Goal: Task Accomplishment & Management: Manage account settings

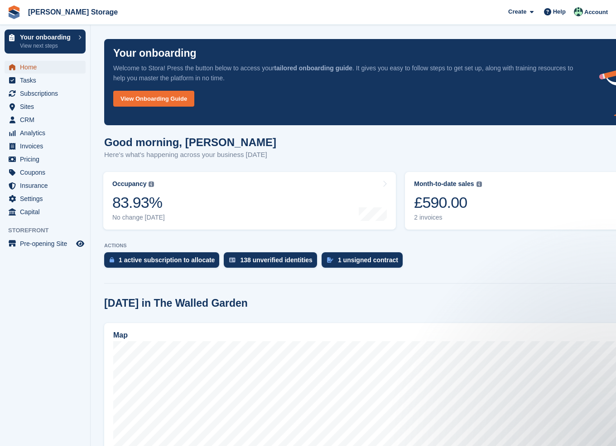
click at [38, 64] on span "Home" at bounding box center [47, 67] width 54 height 13
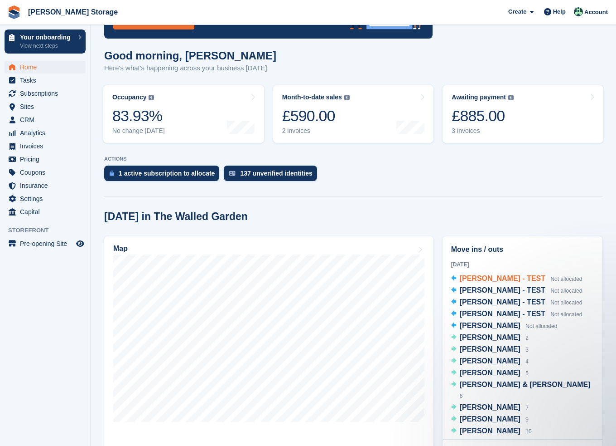
scroll to position [91, 0]
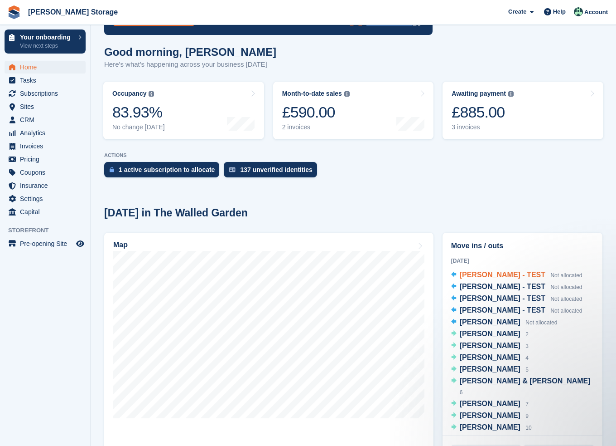
click at [480, 273] on span "[PERSON_NAME] - TEST" at bounding box center [503, 275] width 86 height 8
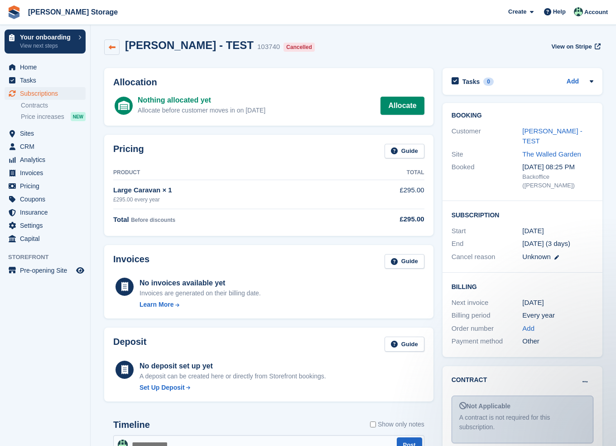
click at [112, 48] on icon at bounding box center [112, 47] width 7 height 7
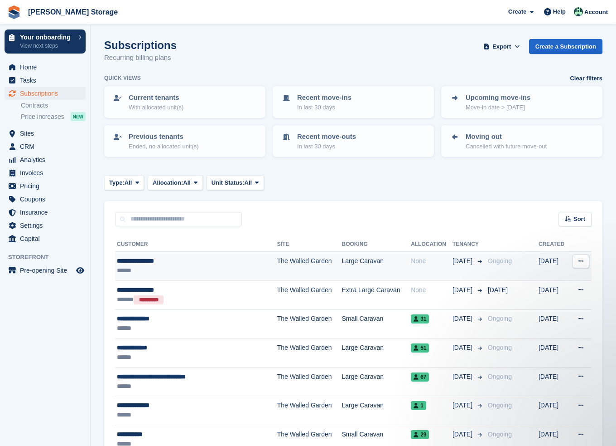
click at [200, 266] on div "******" at bounding box center [185, 271] width 136 height 10
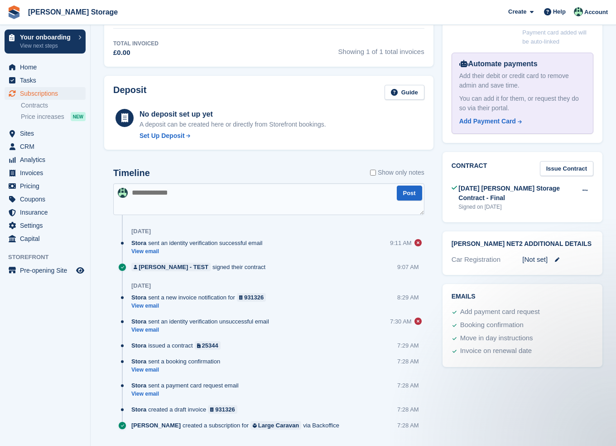
scroll to position [317, 0]
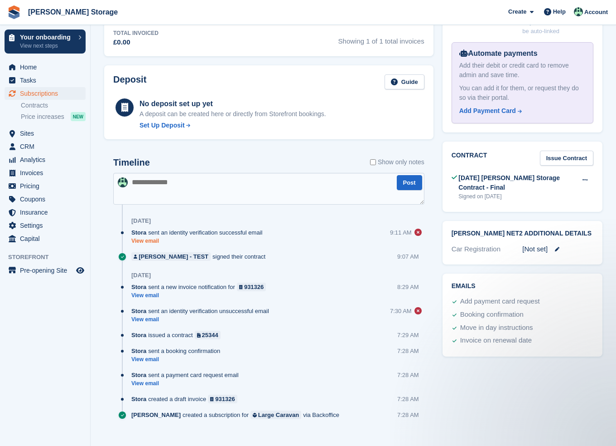
click at [152, 241] on link "View email" at bounding box center [199, 241] width 136 height 8
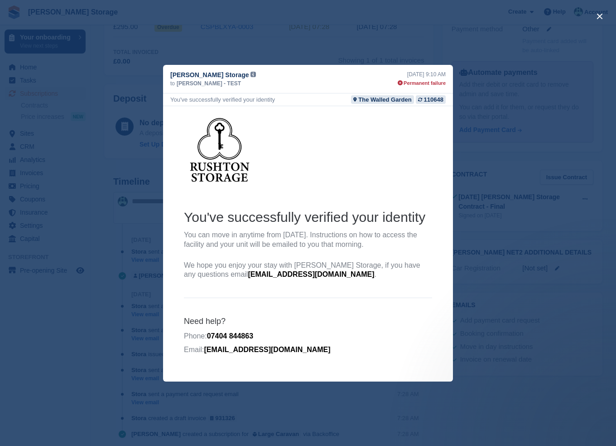
scroll to position [284, 0]
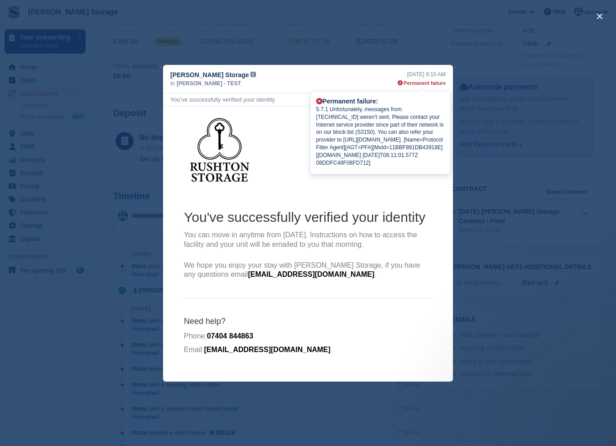
click at [428, 84] on div "Permanent failure" at bounding box center [422, 83] width 48 height 8
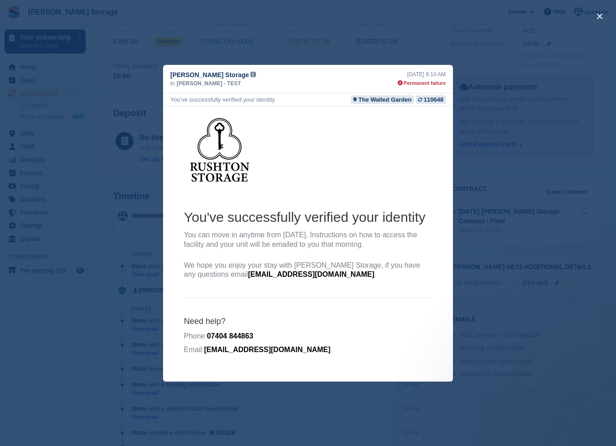
click at [428, 84] on div "Permanent failure" at bounding box center [422, 83] width 48 height 8
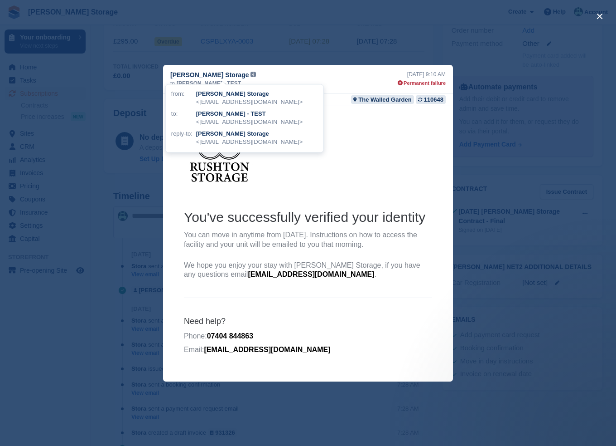
click at [219, 74] on div "Rushton Storage from: Rushton Storage <noreply@rushtonstorage.com> to: Nick Pai…" at bounding box center [213, 74] width 86 height 9
click at [307, 249] on p "You can move in anytime from Saturday, 27th September, 2025. Instructions on ho…" at bounding box center [308, 239] width 248 height 19
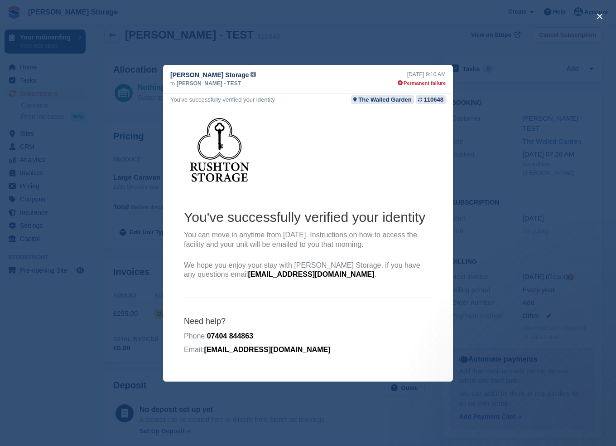
click at [480, 58] on div "close" at bounding box center [308, 223] width 616 height 446
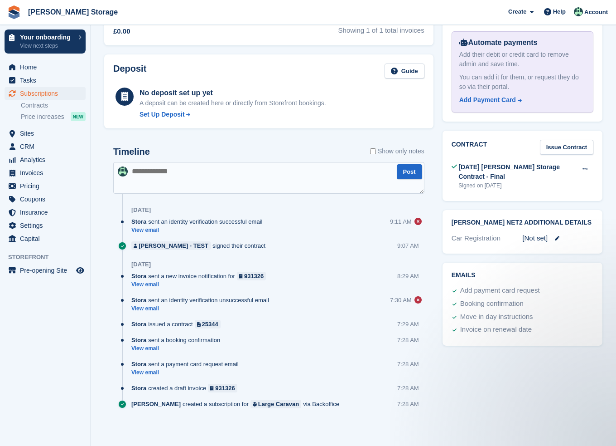
scroll to position [329, 0]
click at [143, 308] on link "View email" at bounding box center [202, 308] width 142 height 8
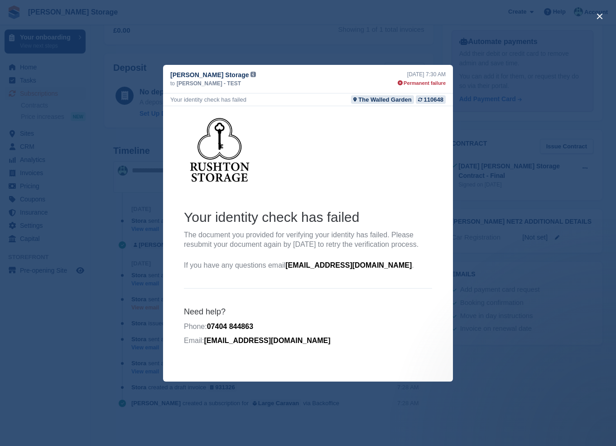
scroll to position [0, 0]
click at [547, 146] on div "close" at bounding box center [308, 223] width 616 height 446
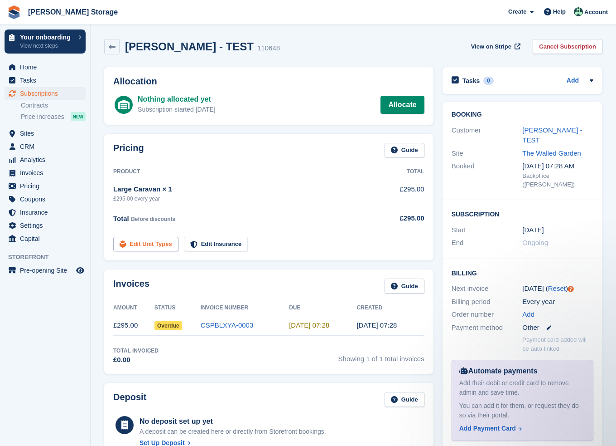
click at [150, 247] on link "Edit Unit Types" at bounding box center [145, 244] width 65 height 15
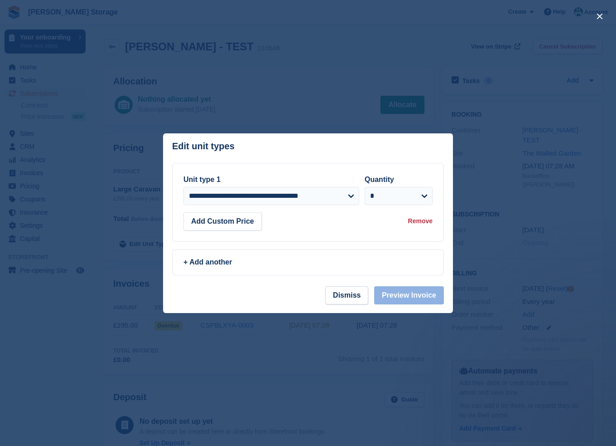
click at [522, 203] on div at bounding box center [308, 223] width 616 height 446
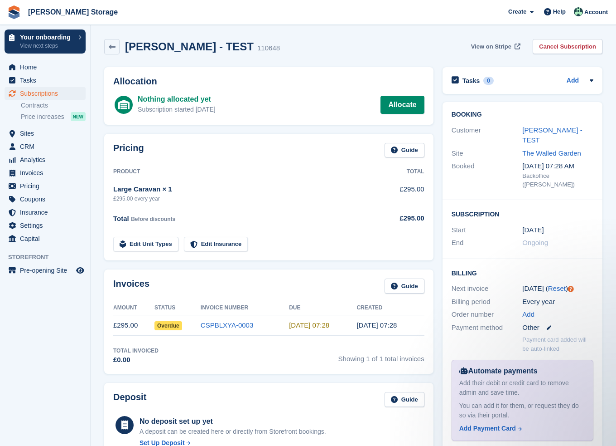
click at [506, 43] on span "View on Stripe" at bounding box center [491, 46] width 40 height 9
click at [25, 69] on span "Home" at bounding box center [47, 67] width 54 height 13
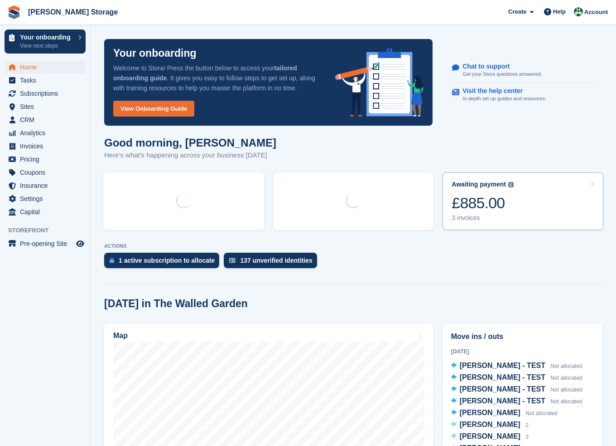
click at [492, 183] on div "Awaiting payment" at bounding box center [479, 184] width 54 height 8
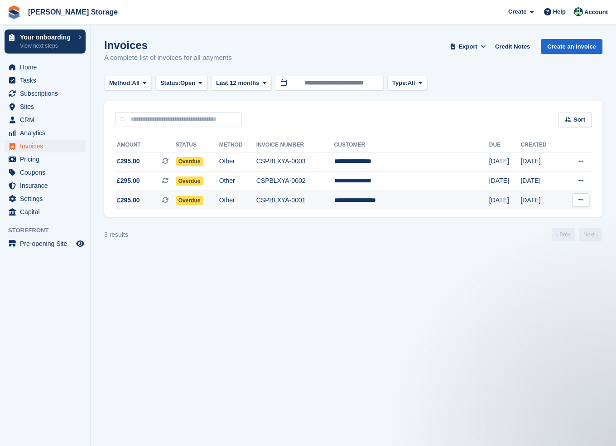
click at [581, 201] on icon at bounding box center [581, 200] width 5 height 6
click at [537, 232] on p "View on Stripe" at bounding box center [546, 230] width 79 height 15
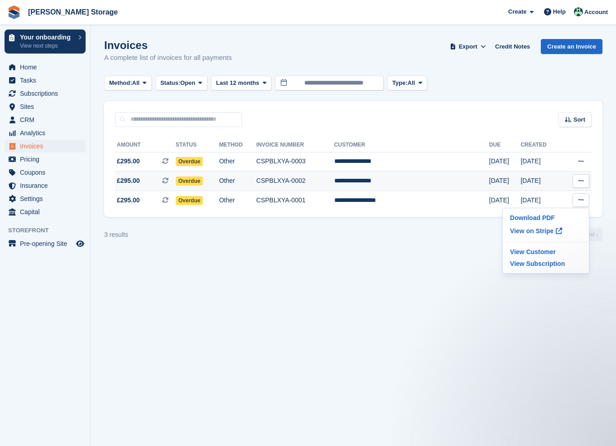
click at [577, 183] on button at bounding box center [581, 181] width 17 height 14
click at [542, 212] on p "View on Stripe" at bounding box center [546, 211] width 79 height 15
